Goal: Task Accomplishment & Management: Use online tool/utility

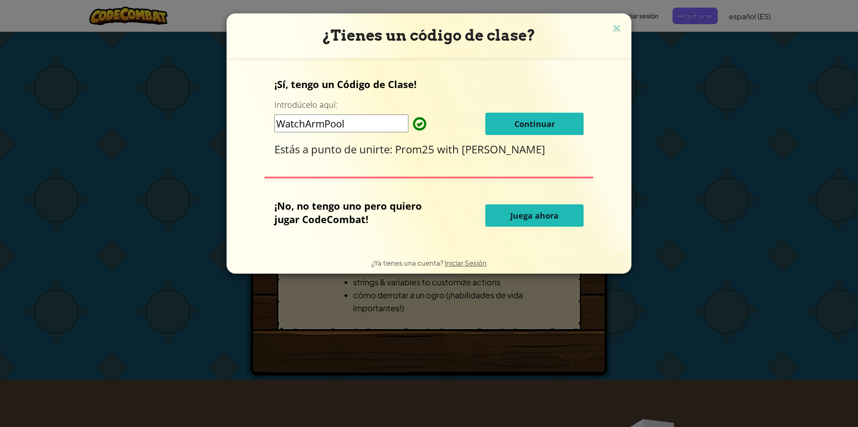
click at [525, 125] on span "Continuar" at bounding box center [534, 123] width 41 height 11
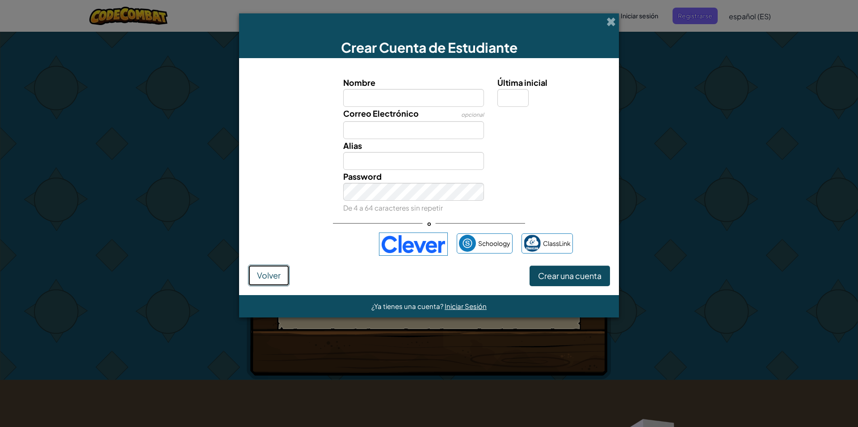
click at [266, 278] on span "Volver" at bounding box center [269, 275] width 24 height 10
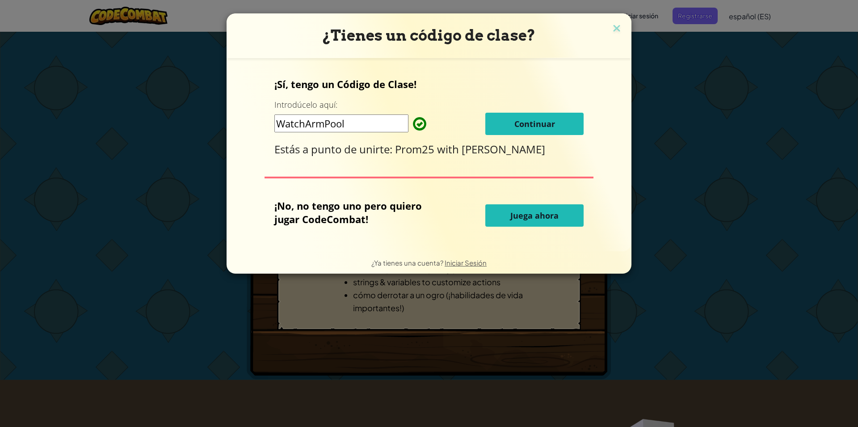
click at [562, 208] on button "Juega ahora" at bounding box center [534, 215] width 98 height 22
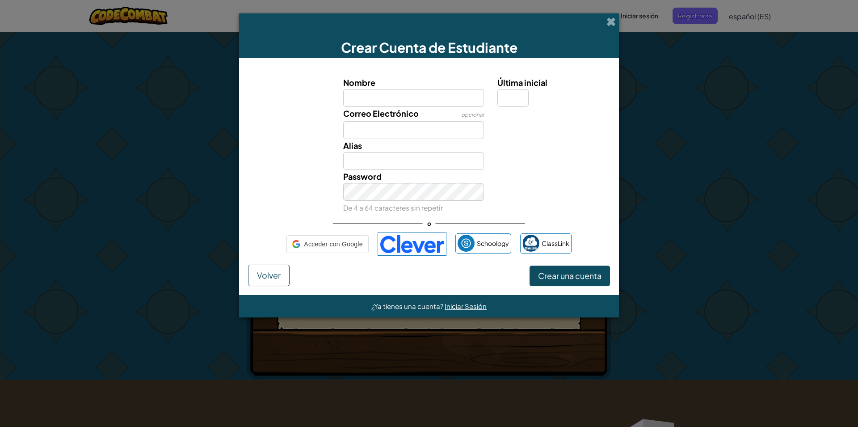
select select "es-ES"
